Goal: Task Accomplishment & Management: Use online tool/utility

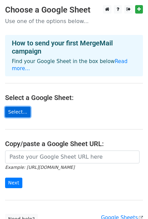
click at [17, 107] on link "Select..." at bounding box center [17, 112] width 25 height 10
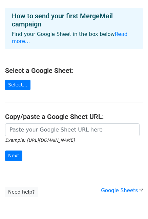
scroll to position [25, 0]
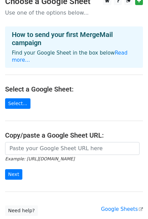
scroll to position [6, 0]
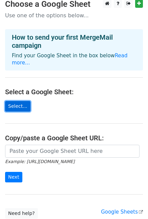
click at [19, 101] on link "Select..." at bounding box center [17, 106] width 25 height 10
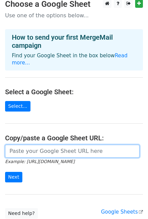
click at [40, 144] on input "url" at bounding box center [72, 150] width 134 height 13
click at [67, 144] on input "url" at bounding box center [72, 150] width 134 height 13
paste input "https://docs.google.com/spreadsheets/d/1A63QVBx63xOtkrNmFFOZcpNF3VrE0_Qumaxt8kp…"
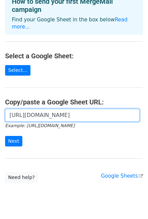
scroll to position [42, 0]
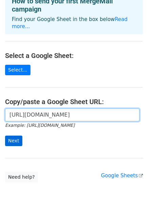
type input "https://docs.google.com/spreadsheets/d/1A63QVBx63xOtkrNmFFOZcpNF3VrE0_Qumaxt8kp…"
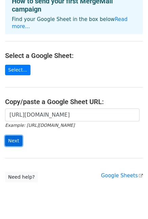
scroll to position [0, 0]
click at [17, 135] on input "Next" at bounding box center [13, 140] width 17 height 10
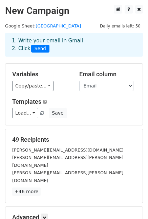
click at [32, 85] on link "Copy/paste..." at bounding box center [32, 86] width 41 height 10
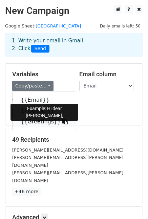
click at [32, 122] on link "{{Greetings}}" at bounding box center [44, 121] width 63 height 11
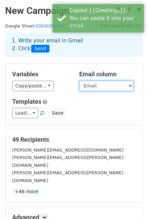
click at [97, 86] on select "Email Gender Greetings" at bounding box center [106, 86] width 54 height 10
click at [79, 81] on select "Email Gender Greetings" at bounding box center [106, 86] width 54 height 10
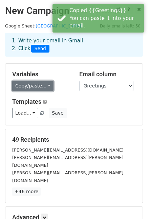
click at [31, 87] on link "Copy/paste..." at bounding box center [32, 86] width 41 height 10
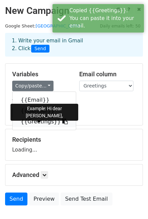
click at [34, 123] on link "{{Greetings}}" at bounding box center [44, 121] width 63 height 11
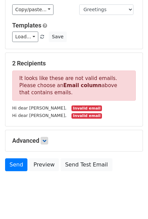
scroll to position [76, 0]
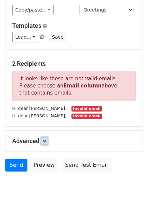
click at [44, 142] on icon at bounding box center [44, 141] width 4 height 4
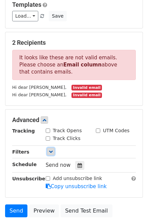
click at [48, 151] on link at bounding box center [50, 151] width 7 height 7
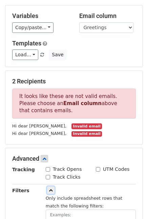
scroll to position [0, 0]
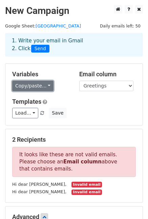
click at [29, 84] on link "Copy/paste..." at bounding box center [32, 86] width 41 height 10
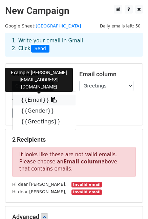
click at [33, 102] on link "{{Email}}" at bounding box center [44, 99] width 63 height 11
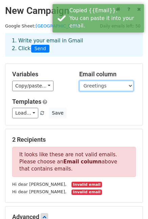
click at [106, 85] on select "Email Gender Greetings" at bounding box center [106, 86] width 54 height 10
select select "Email"
click at [79, 81] on select "Email Gender Greetings" at bounding box center [106, 86] width 54 height 10
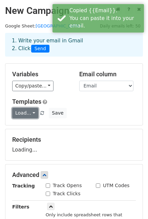
click at [22, 114] on link "Load..." at bounding box center [25, 113] width 26 height 10
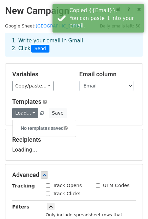
click at [65, 69] on div "Variables Copy/paste... {{Email}} {{Gender}} {{Greetings}} Email column Email G…" at bounding box center [73, 94] width 137 height 61
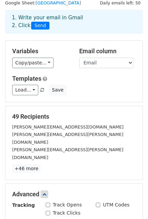
scroll to position [23, 0]
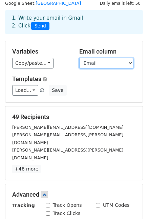
click at [95, 63] on select "Email Gender Greetings" at bounding box center [106, 63] width 54 height 10
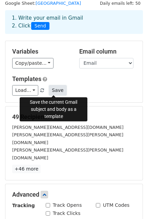
click at [54, 90] on button "Save" at bounding box center [58, 90] width 18 height 10
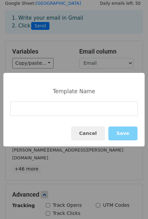
click at [54, 109] on input at bounding box center [74, 108] width 128 height 15
click at [93, 136] on button "Cancel" at bounding box center [88, 133] width 34 height 14
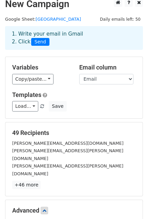
scroll to position [7, 0]
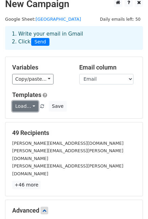
click at [25, 107] on link "Load..." at bounding box center [25, 106] width 26 height 10
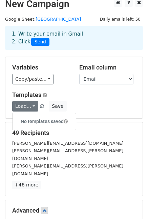
click at [72, 103] on div "Load... No templates saved Save" at bounding box center [74, 106] width 134 height 10
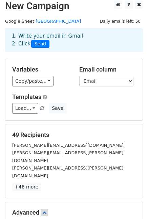
scroll to position [177, 0]
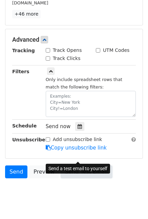
click at [80, 165] on link "Send Test Email" at bounding box center [86, 171] width 51 height 13
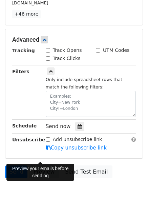
click at [47, 165] on link "Preview" at bounding box center [44, 171] width 30 height 13
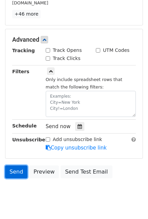
click at [16, 165] on link "Send" at bounding box center [16, 171] width 22 height 13
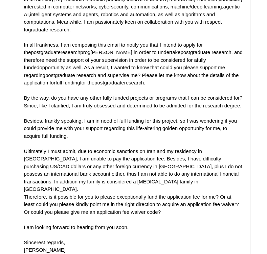
scroll to position [3044, 0]
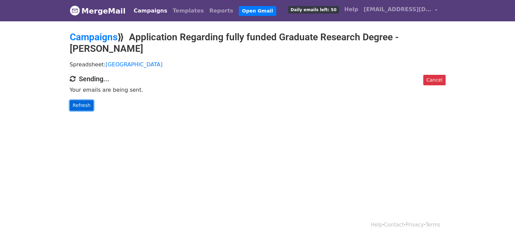
click at [76, 104] on link "Refresh" at bounding box center [82, 105] width 24 height 10
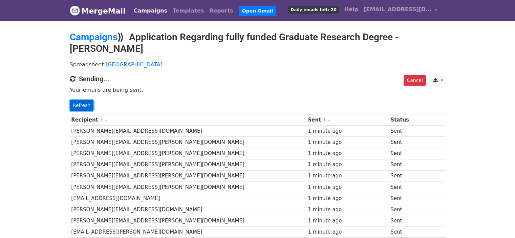
click at [83, 103] on link "Refresh" at bounding box center [82, 105] width 24 height 10
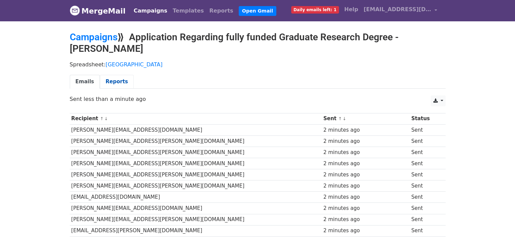
click at [106, 80] on link "Reports" at bounding box center [117, 82] width 34 height 14
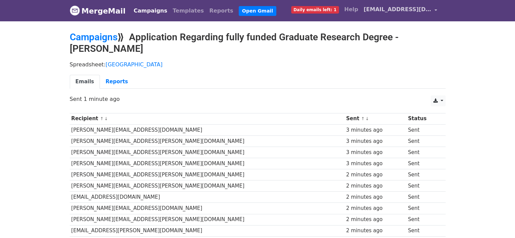
click at [422, 8] on span "[EMAIL_ADDRESS][DOMAIN_NAME]" at bounding box center [397, 9] width 68 height 8
